Goal: Transaction & Acquisition: Purchase product/service

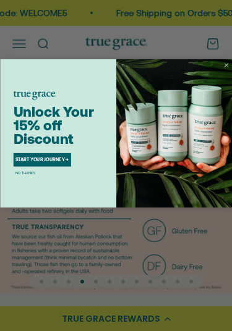
scroll to position [32, 0]
click at [221, 65] on img "POPUP Form" at bounding box center [174, 133] width 116 height 148
click at [207, 62] on img "POPUP Form" at bounding box center [174, 133] width 116 height 148
click at [226, 72] on img "POPUP Form" at bounding box center [174, 133] width 116 height 148
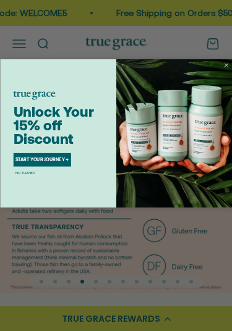
click at [221, 68] on img "POPUP Form" at bounding box center [174, 133] width 116 height 148
click at [59, 243] on div "Close dialog Unlock Your 15% off Discount START YOUR JOURNEY → NO THANKS Submit" at bounding box center [116, 165] width 232 height 331
click at [229, 67] on circle "Close dialog" at bounding box center [225, 64] width 7 height 7
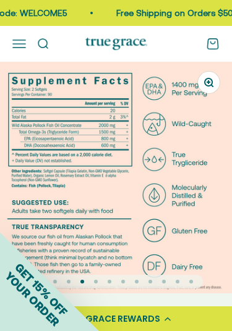
click at [228, 67] on div "Close dialog Unlock Your 15% off Discount START YOUR JOURNEY → NO THANKS Submit" at bounding box center [116, 133] width 232 height 148
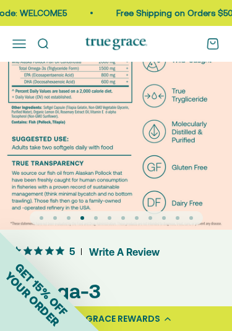
scroll to position [0, 0]
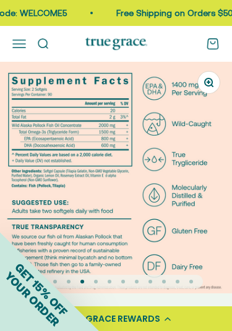
click at [18, 46] on button "Open navigation menu" at bounding box center [19, 44] width 14 height 14
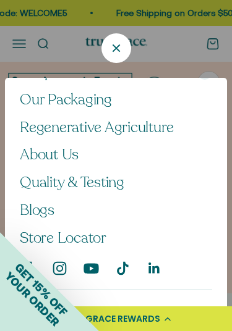
scroll to position [29, 0]
click at [37, 154] on span "About Us" at bounding box center [49, 154] width 59 height 20
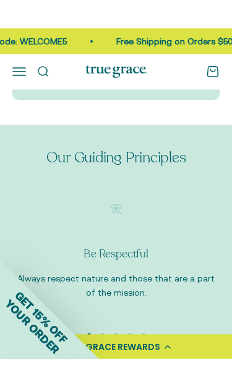
scroll to position [1156, 0]
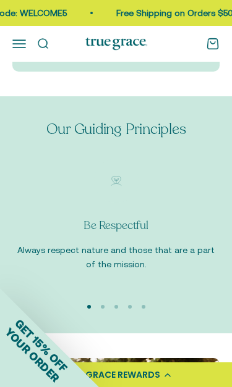
click at [17, 37] on button "Open navigation menu" at bounding box center [19, 44] width 14 height 14
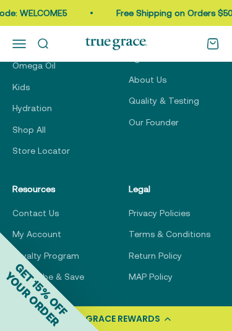
scroll to position [2956, 0]
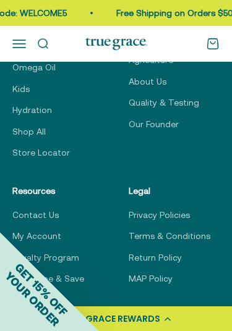
click at [35, 229] on link "My Account" at bounding box center [36, 236] width 49 height 14
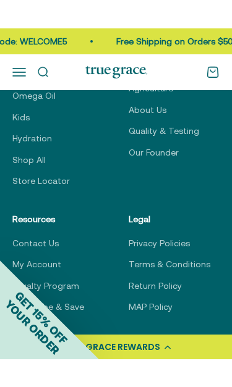
scroll to position [2976, 0]
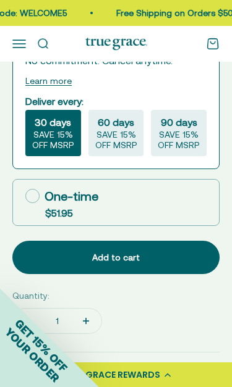
scroll to position [620, 0]
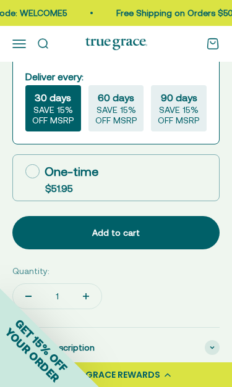
click at [68, 226] on div "Add to cart" at bounding box center [115, 233] width 167 height 14
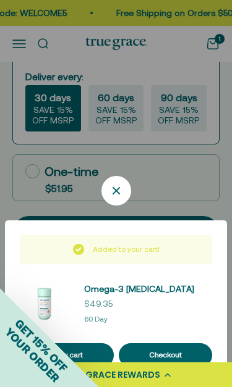
click at [99, 274] on div "Added to your cart! Omega-3 [MEDICAL_DATA] Sale price $49.35 60 Day View cart C…" at bounding box center [116, 301] width 192 height 132
click at [135, 330] on div "Checkout" at bounding box center [165, 355] width 69 height 12
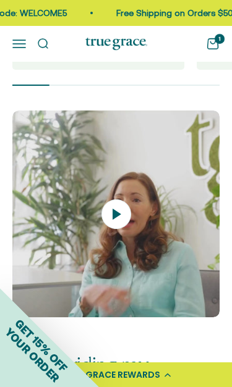
scroll to position [1427, 0]
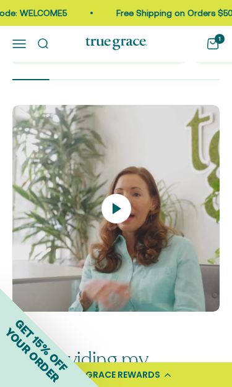
click at [109, 197] on icon at bounding box center [116, 209] width 30 height 30
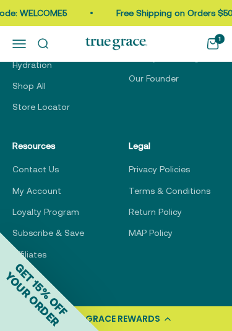
scroll to position [3821, 0]
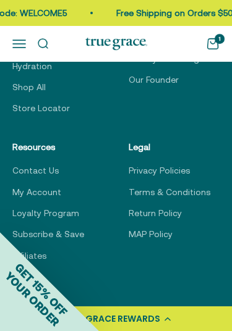
click at [37, 164] on link "Contact Us" at bounding box center [35, 171] width 46 height 14
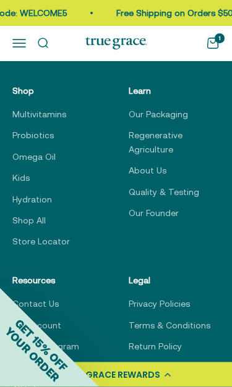
scroll to position [575, 0]
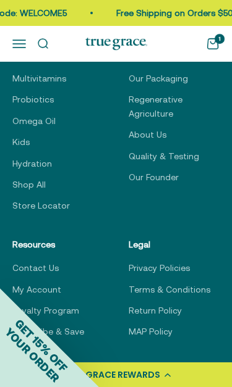
click at [161, 170] on link "Our Founder" at bounding box center [153, 177] width 50 height 14
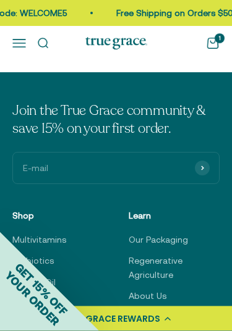
scroll to position [1968, 0]
